Goal: Check status: Check status

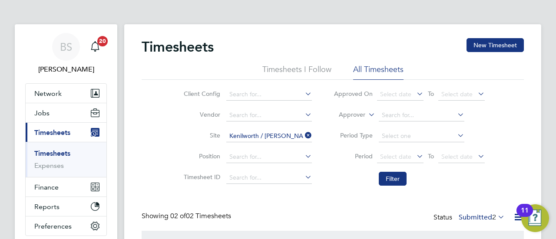
click at [55, 132] on span "Timesheets" at bounding box center [52, 133] width 36 height 8
click at [303, 136] on icon at bounding box center [303, 135] width 0 height 12
click at [361, 119] on li "Approver" at bounding box center [409, 115] width 173 height 21
click at [362, 115] on label "Approver" at bounding box center [345, 115] width 39 height 9
click at [355, 129] on li "Worker" at bounding box center [344, 124] width 43 height 11
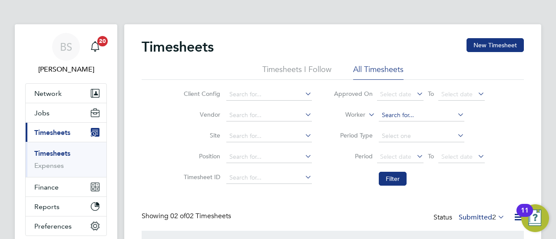
click at [397, 118] on input at bounding box center [422, 115] width 86 height 12
click at [415, 133] on li "[PERSON_NAME]" at bounding box center [432, 127] width 109 height 12
type input "[PERSON_NAME]"
click at [390, 175] on button "Filter" at bounding box center [393, 179] width 28 height 14
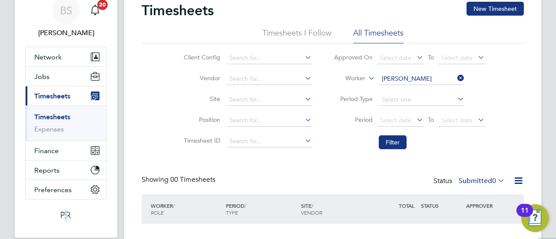
scroll to position [87, 0]
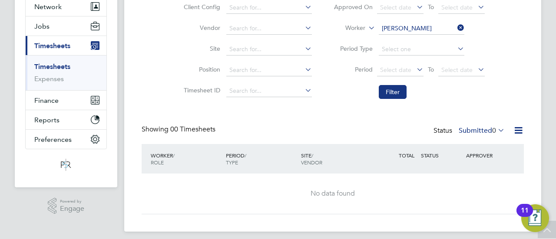
click at [464, 129] on label "Submitted 0" at bounding box center [482, 130] width 46 height 9
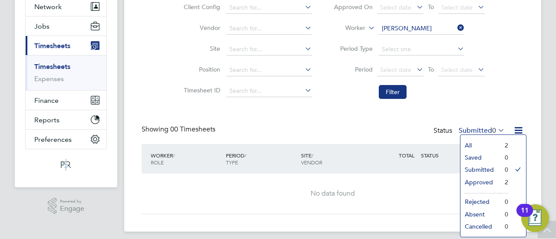
click at [489, 184] on li "Approved" at bounding box center [481, 182] width 40 height 12
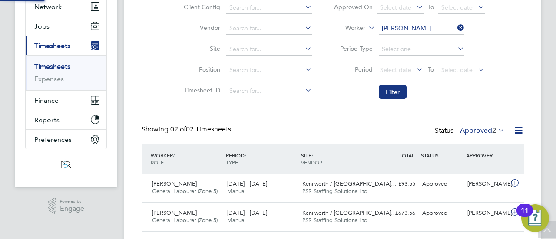
scroll to position [22, 75]
click at [282, 191] on div "[DATE] - [DATE] Manual" at bounding box center [261, 188] width 75 height 22
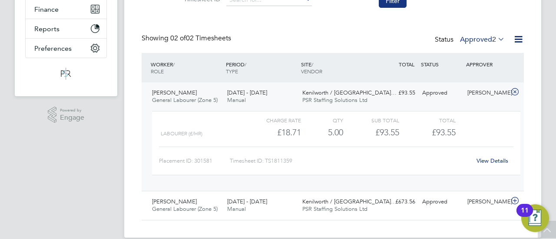
scroll to position [189, 0]
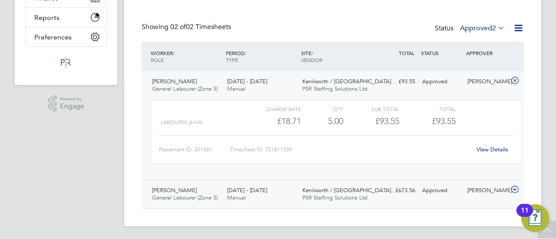
click at [418, 192] on div "£673.56 Approved" at bounding box center [396, 191] width 45 height 14
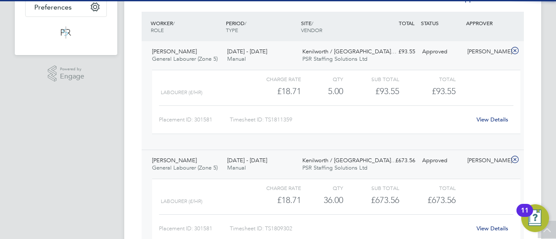
scroll to position [233, 0]
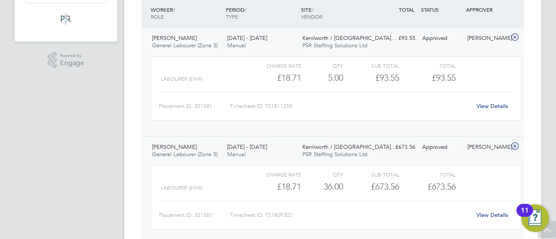
click at [359, 194] on div "Charge rate QTY Sub Total Total Labourer (£/HR) £18.71 36 36.00 36 £673.56 £673…" at bounding box center [336, 198] width 368 height 64
click at [500, 214] on link "View Details" at bounding box center [493, 215] width 32 height 7
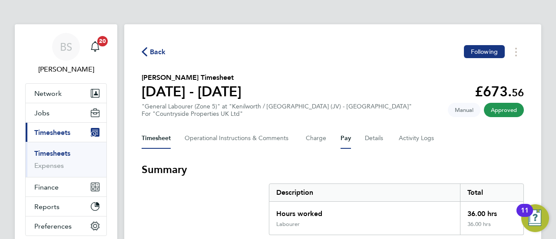
click at [346, 140] on button "Pay" at bounding box center [346, 138] width 10 height 21
